Goal: Task Accomplishment & Management: Manage account settings

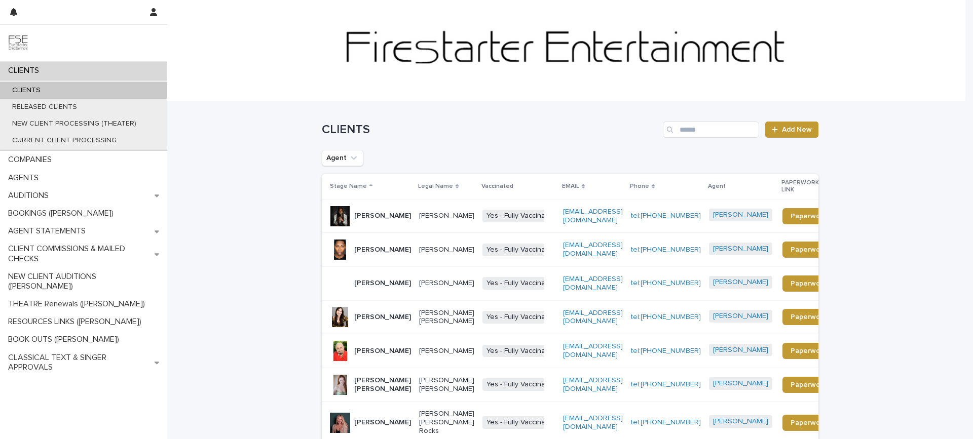
click at [70, 72] on div "CLIENTS" at bounding box center [83, 71] width 167 height 18
click at [695, 128] on input "Search" at bounding box center [711, 130] width 96 height 16
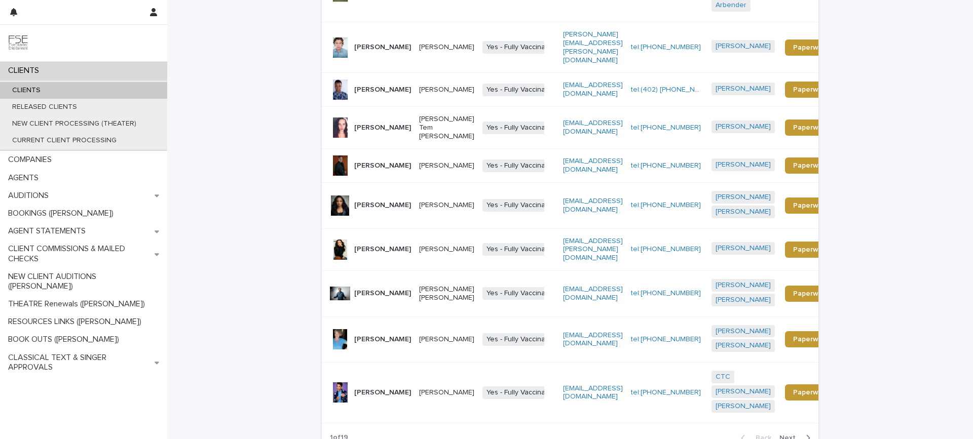
scroll to position [288, 0]
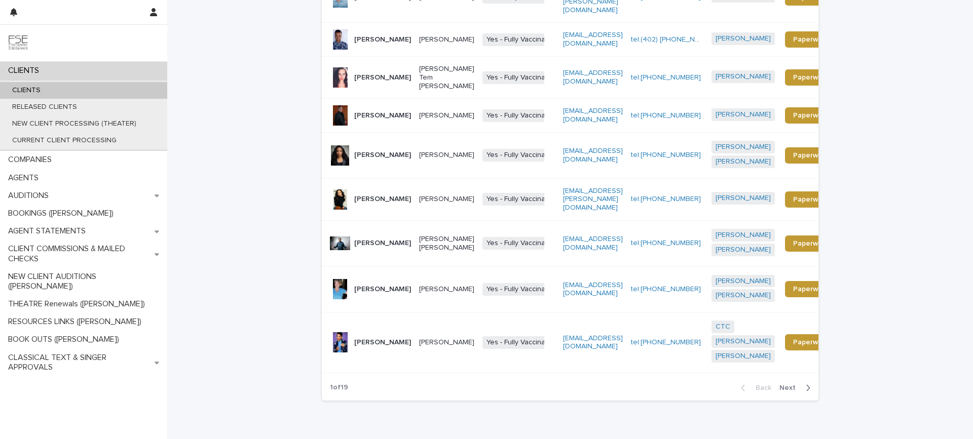
click at [782, 384] on button "Next" at bounding box center [796, 388] width 43 height 9
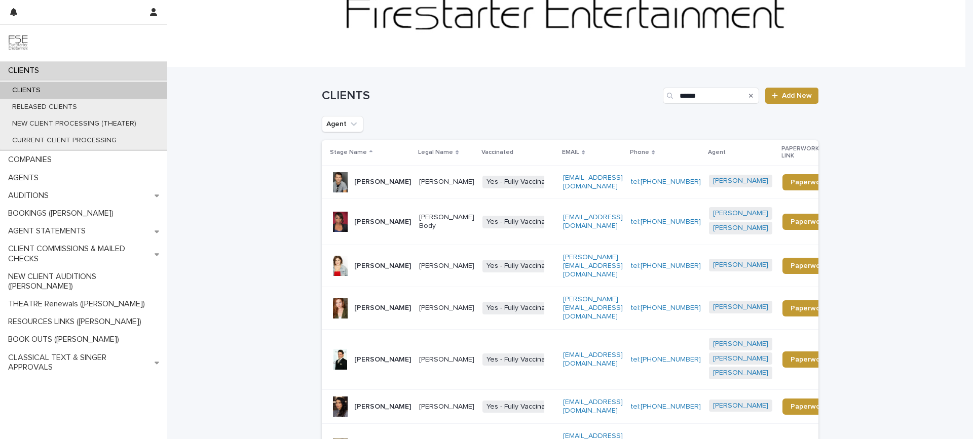
scroll to position [33, 0]
click at [714, 95] on input "******" at bounding box center [711, 96] width 96 height 16
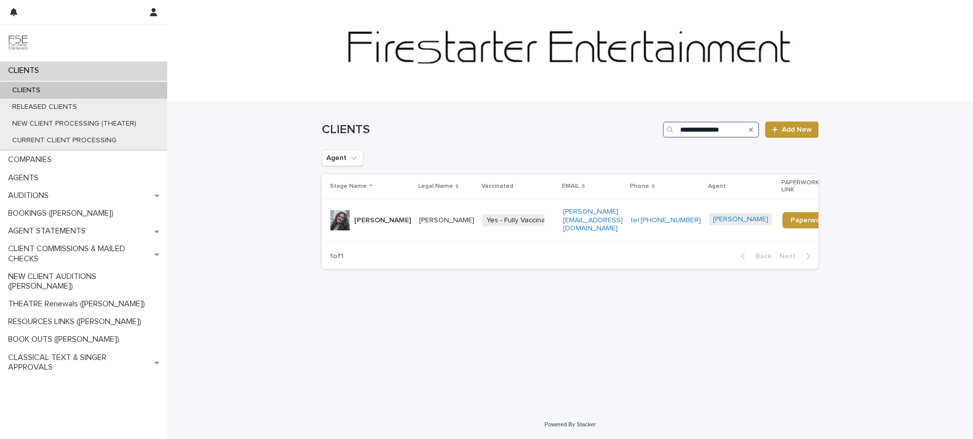
type input "**********"
click at [364, 216] on div "[PERSON_NAME]" at bounding box center [382, 220] width 57 height 17
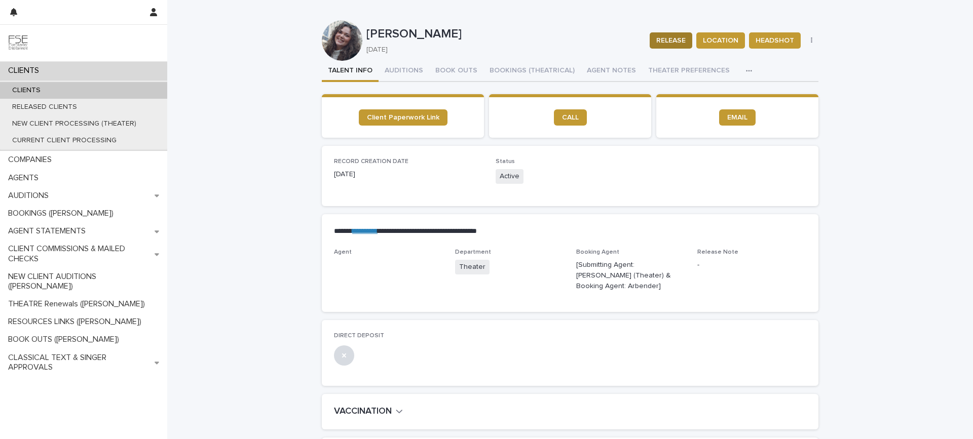
click at [661, 40] on span "RELEASE" at bounding box center [670, 40] width 29 height 10
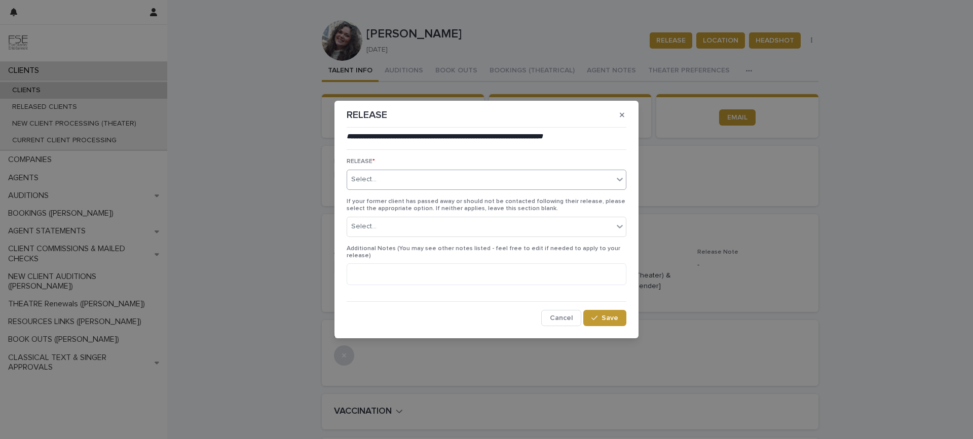
click at [619, 182] on icon at bounding box center [620, 179] width 10 height 10
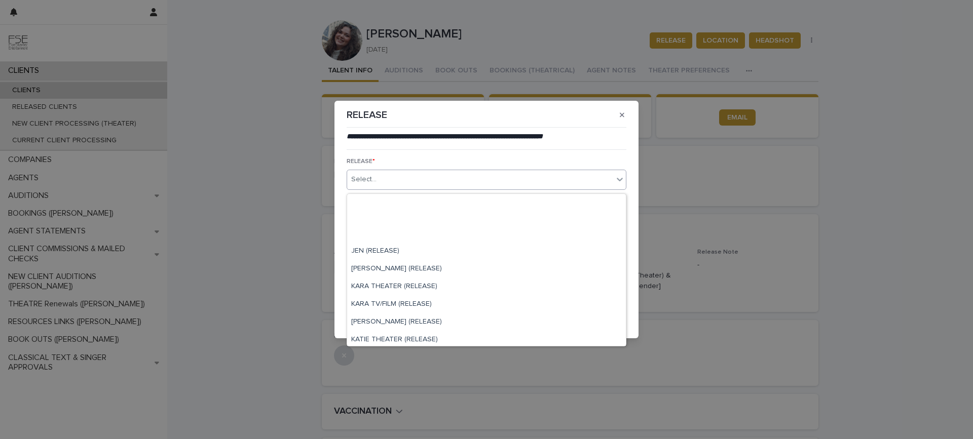
scroll to position [135, 0]
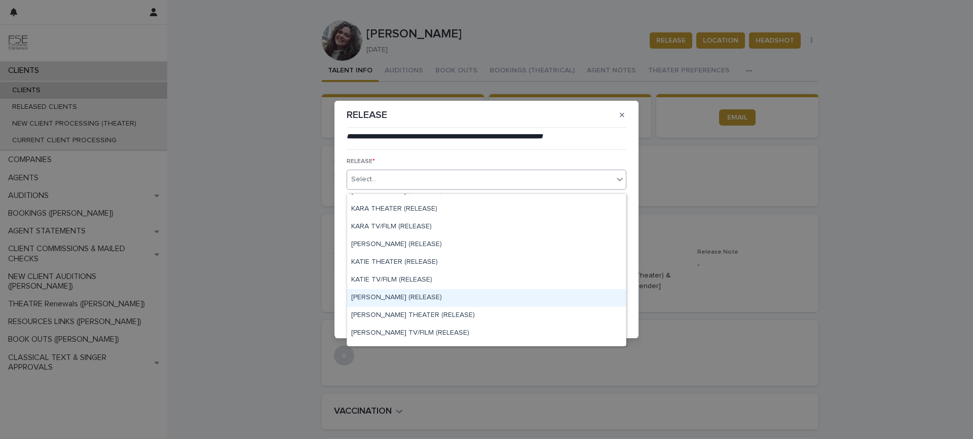
click at [417, 294] on div "[PERSON_NAME] (RELEASE)" at bounding box center [486, 298] width 279 height 18
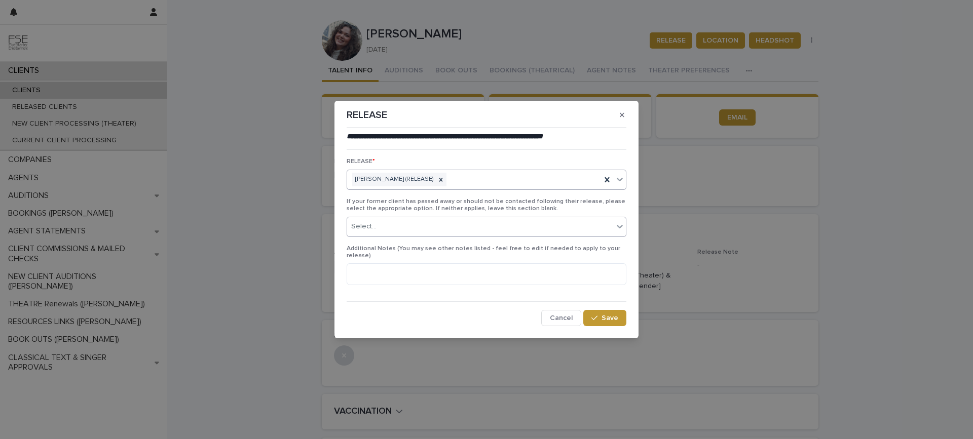
click at [621, 229] on icon at bounding box center [620, 226] width 10 height 10
click at [506, 250] on div "Do Not Contact This Individual" at bounding box center [486, 250] width 279 height 18
click at [607, 316] on span "Save" at bounding box center [609, 318] width 17 height 7
